Goal: Task Accomplishment & Management: Manage account settings

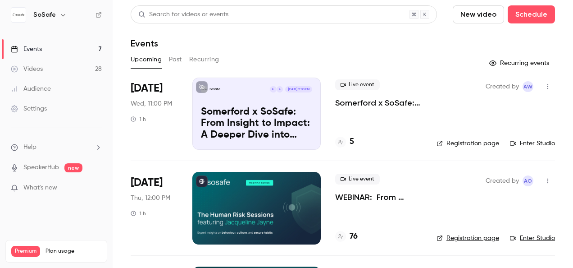
click at [272, 202] on div at bounding box center [256, 208] width 128 height 72
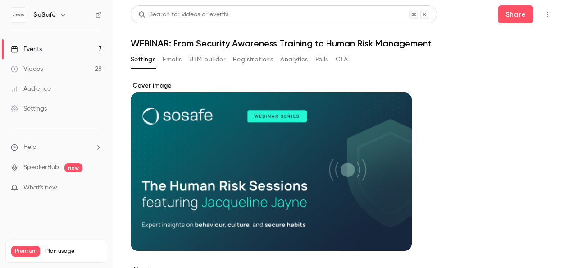
click at [177, 58] on button "Emails" at bounding box center [172, 59] width 19 height 14
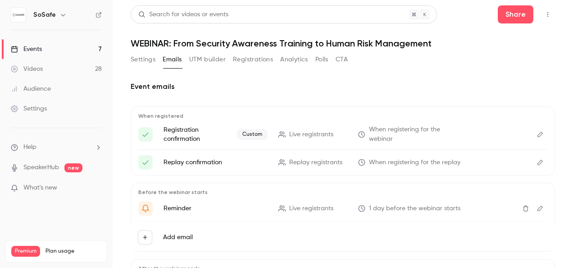
click at [145, 56] on button "Settings" at bounding box center [143, 59] width 25 height 14
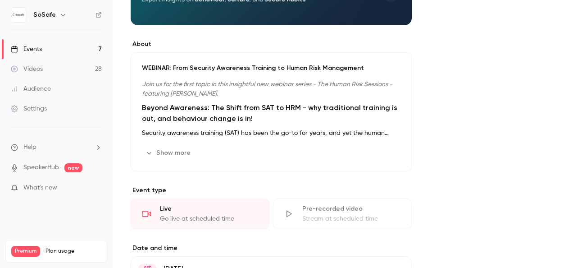
scroll to position [45, 0]
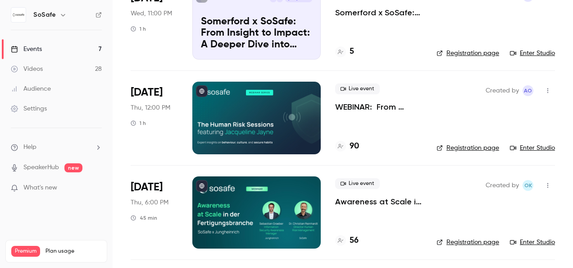
scroll to position [45, 0]
